Goal: Information Seeking & Learning: Learn about a topic

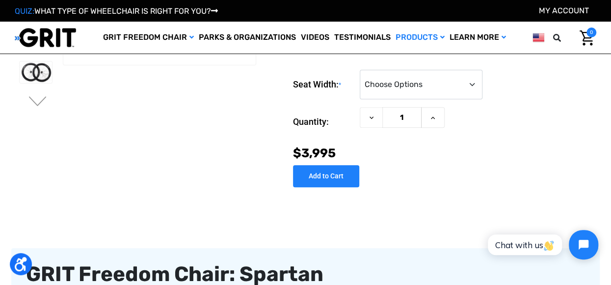
scroll to position [179, 0]
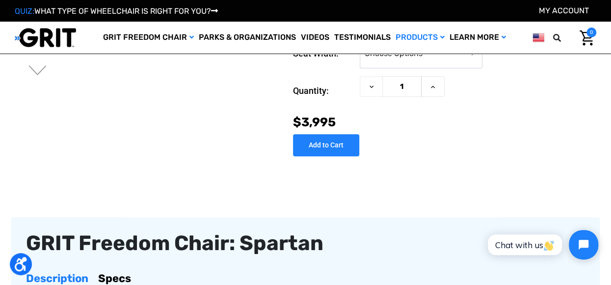
click at [572, 94] on div "Quantity: Decrease Quantity of GRIT Freedom Chair: Spartan 1 Increase Quantity …" at bounding box center [444, 90] width 303 height 29
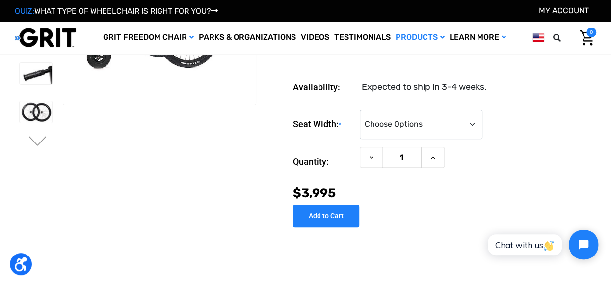
scroll to position [122, 0]
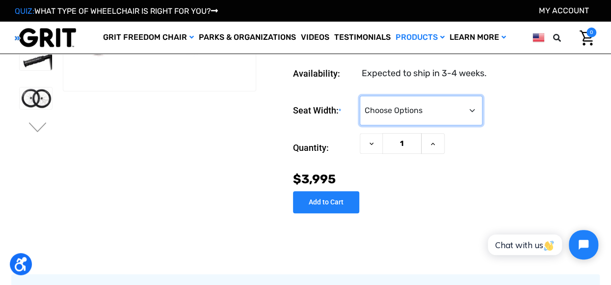
click at [463, 118] on select "Choose Options 16" 18" 20"" at bounding box center [421, 110] width 123 height 29
select select "326"
click at [360, 96] on select "Choose Options 16" 18" 20"" at bounding box center [421, 110] width 123 height 29
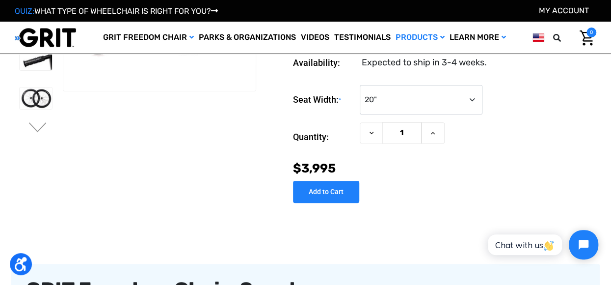
click at [489, 152] on div "Quantity: Decrease Quantity of GRIT Freedom Chair: Spartan 1 Increase Quantity …" at bounding box center [444, 149] width 303 height 55
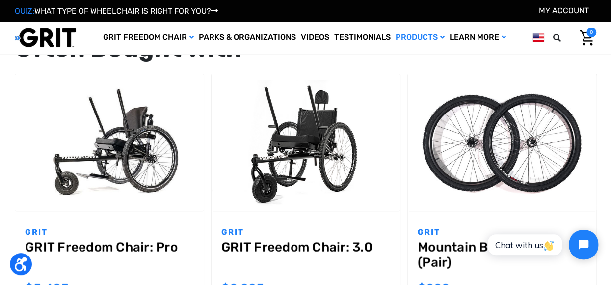
scroll to position [1002, 0]
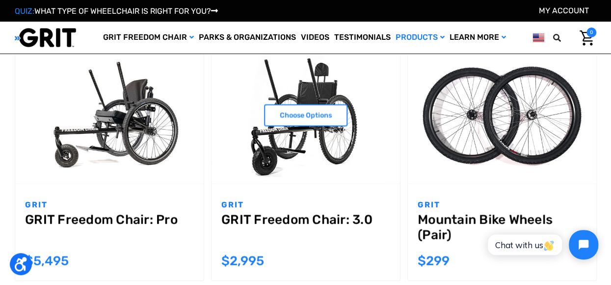
click at [318, 159] on img "GRIT Freedom Chair: 3.0,$2,995.00\a" at bounding box center [306, 116] width 188 height 126
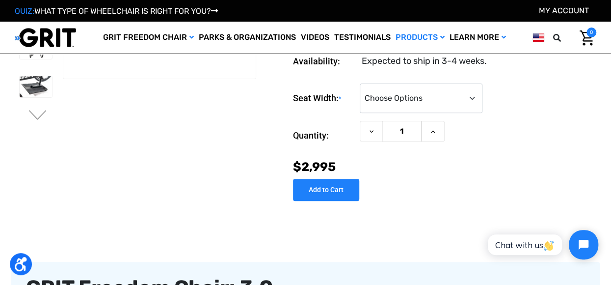
scroll to position [145, 0]
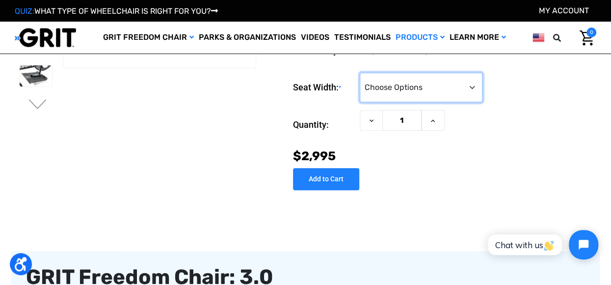
click at [472, 83] on select "Choose Options 16" 18" 20"" at bounding box center [421, 87] width 123 height 29
select select "326"
click at [360, 73] on select "Choose Options 16" 18" 20"" at bounding box center [421, 87] width 123 height 29
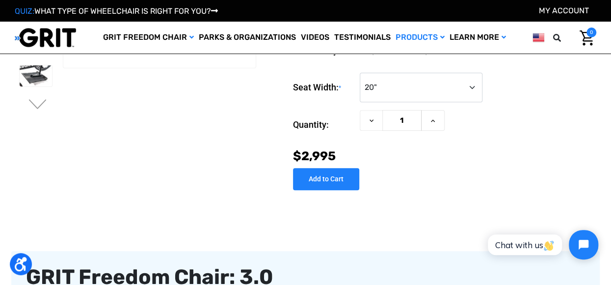
click at [520, 158] on div "Seat Width: * Choose Options 16" 18" 20" Current Stock: Quantity: Decrease Quan…" at bounding box center [444, 128] width 303 height 126
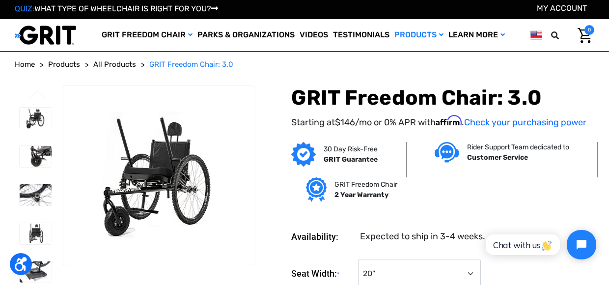
scroll to position [0, 0]
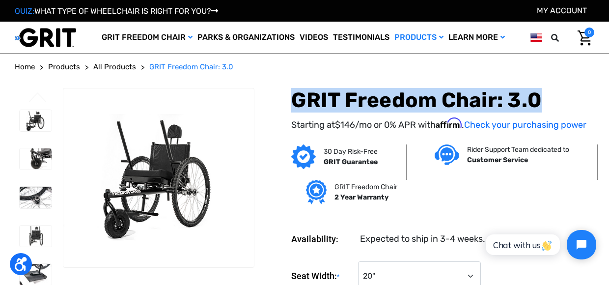
drag, startPoint x: 291, startPoint y: 96, endPoint x: 546, endPoint y: 110, distance: 255.1
click at [546, 110] on h1 "GRIT Freedom Chair: 3.0" at bounding box center [442, 100] width 303 height 25
copy h1 "GRIT Freedom Chair: 3.0"
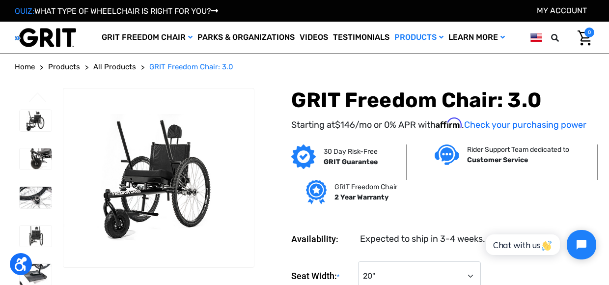
click at [513, 195] on div "30 Day Risk-Free GRIT Guarantee Rider Support Team dedicated to Customer Servic…" at bounding box center [428, 179] width 340 height 71
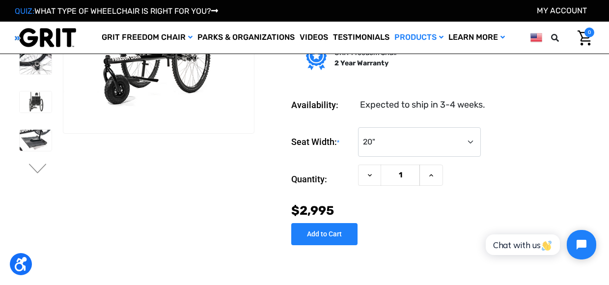
scroll to position [109, 0]
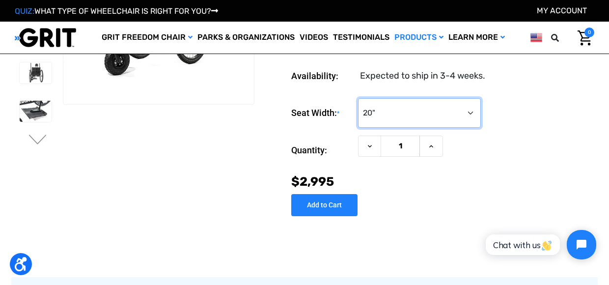
click at [417, 119] on select "Choose Options 16" 18" 20"" at bounding box center [419, 112] width 123 height 29
click at [523, 146] on div "Quantity: Decrease Quantity of GRIT Freedom Chair: 3.0 1 Increase Quantity of G…" at bounding box center [442, 149] width 303 height 29
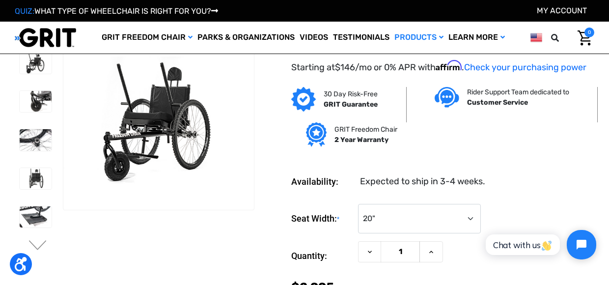
scroll to position [0, 0]
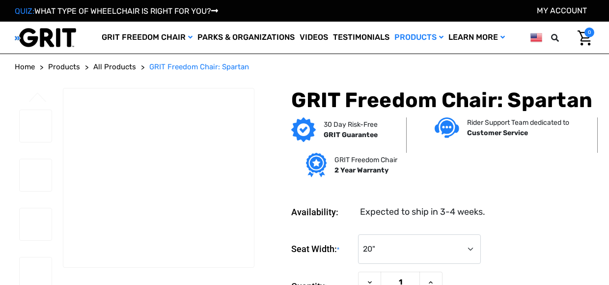
select select "326"
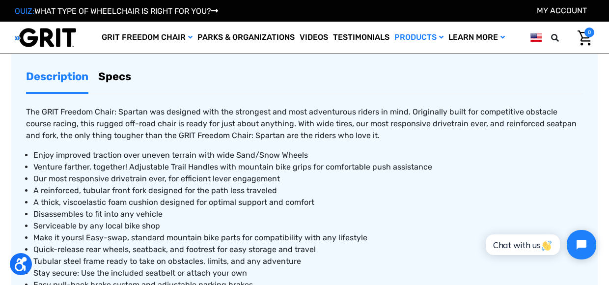
scroll to position [384, 0]
